Goal: Book appointment/travel/reservation

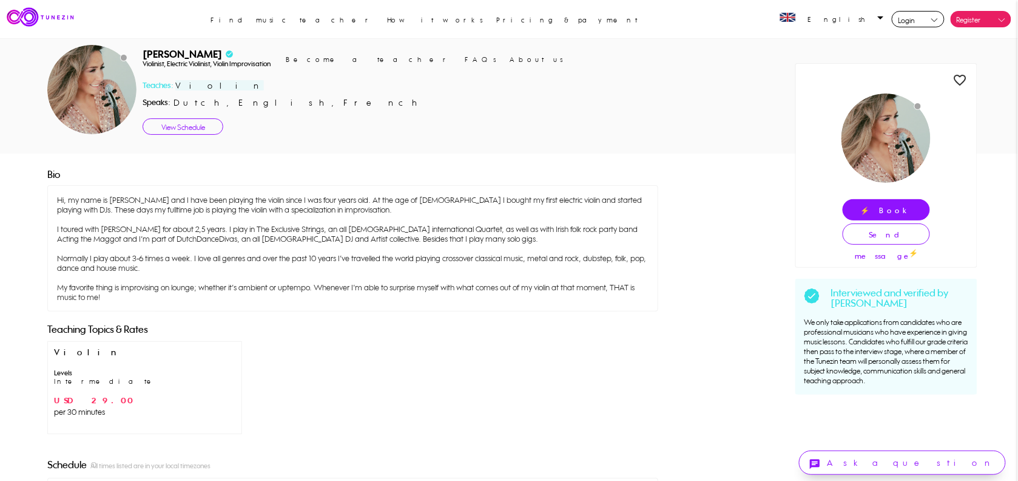
drag, startPoint x: 144, startPoint y: 52, endPoint x: 231, endPoint y: 54, distance: 86.8
click at [231, 54] on div "[PERSON_NAME] check_circle" at bounding box center [401, 55] width 516 height 12
copy div "[PERSON_NAME]"
click at [189, 125] on link "View Schedule" at bounding box center [183, 126] width 81 height 16
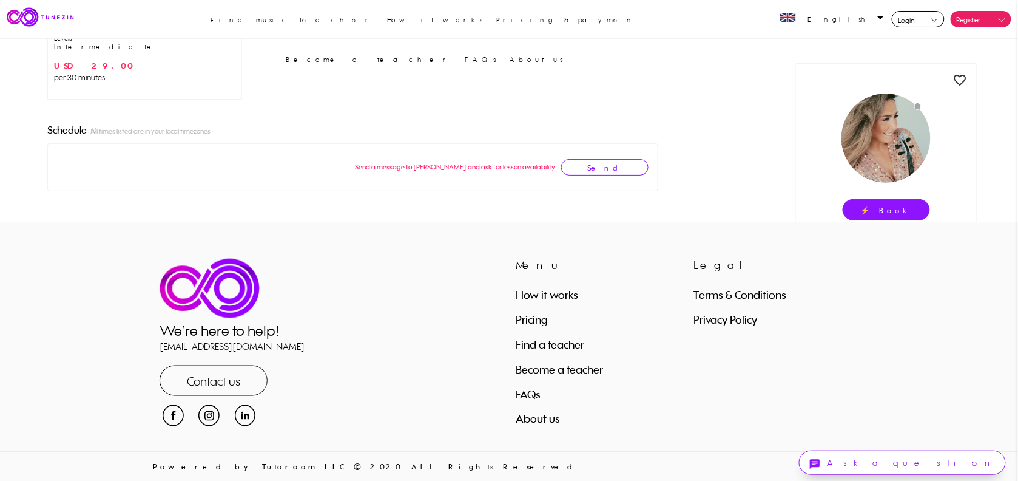
click at [532, 319] on link "Pricing" at bounding box center [532, 319] width 32 height 13
